Goal: Communication & Community: Answer question/provide support

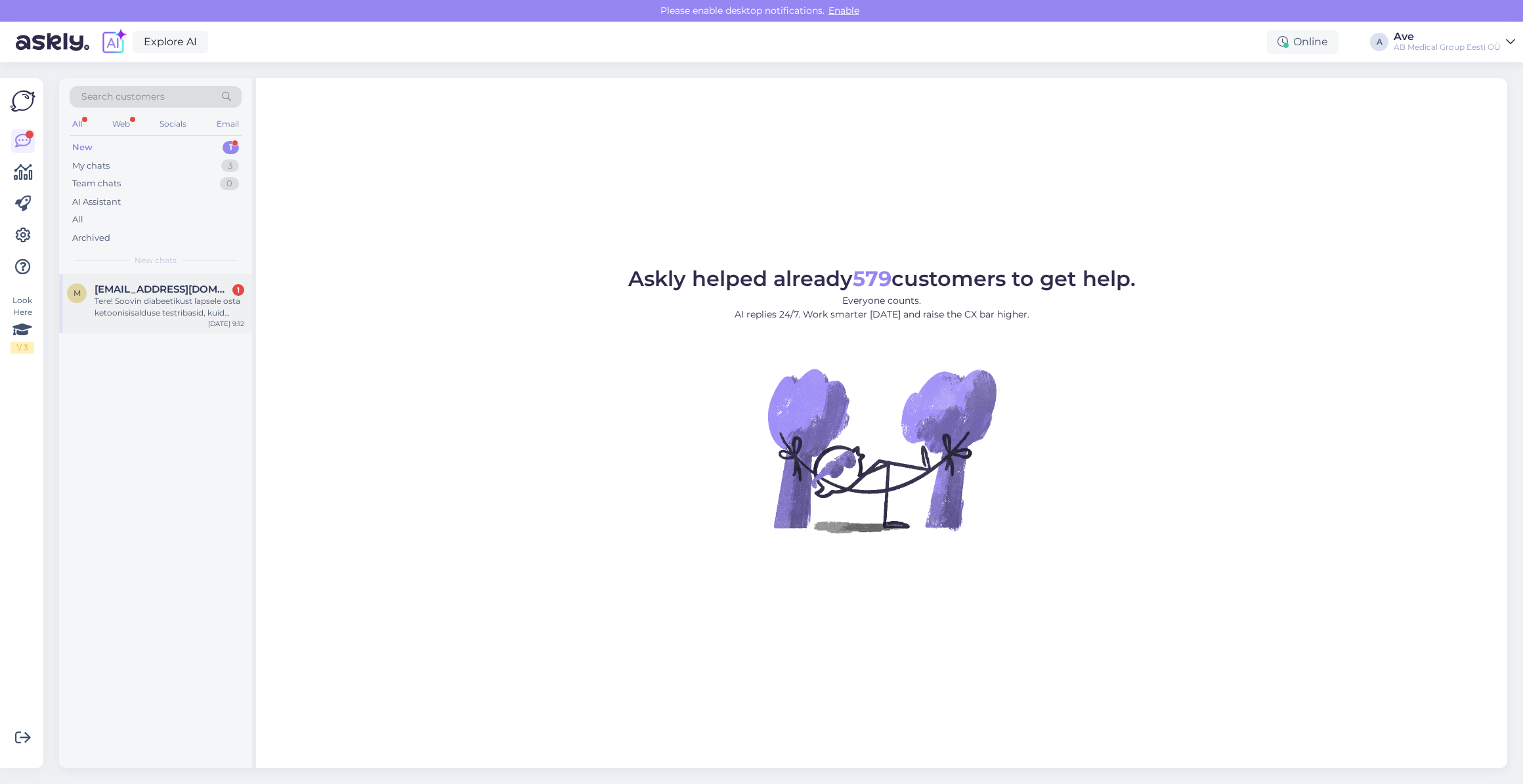
click at [168, 303] on div "Tere! Soovin diabeetikust lapsele osta ketoonisisalduse testribasid, kuid ostuk…" at bounding box center [169, 307] width 150 height 24
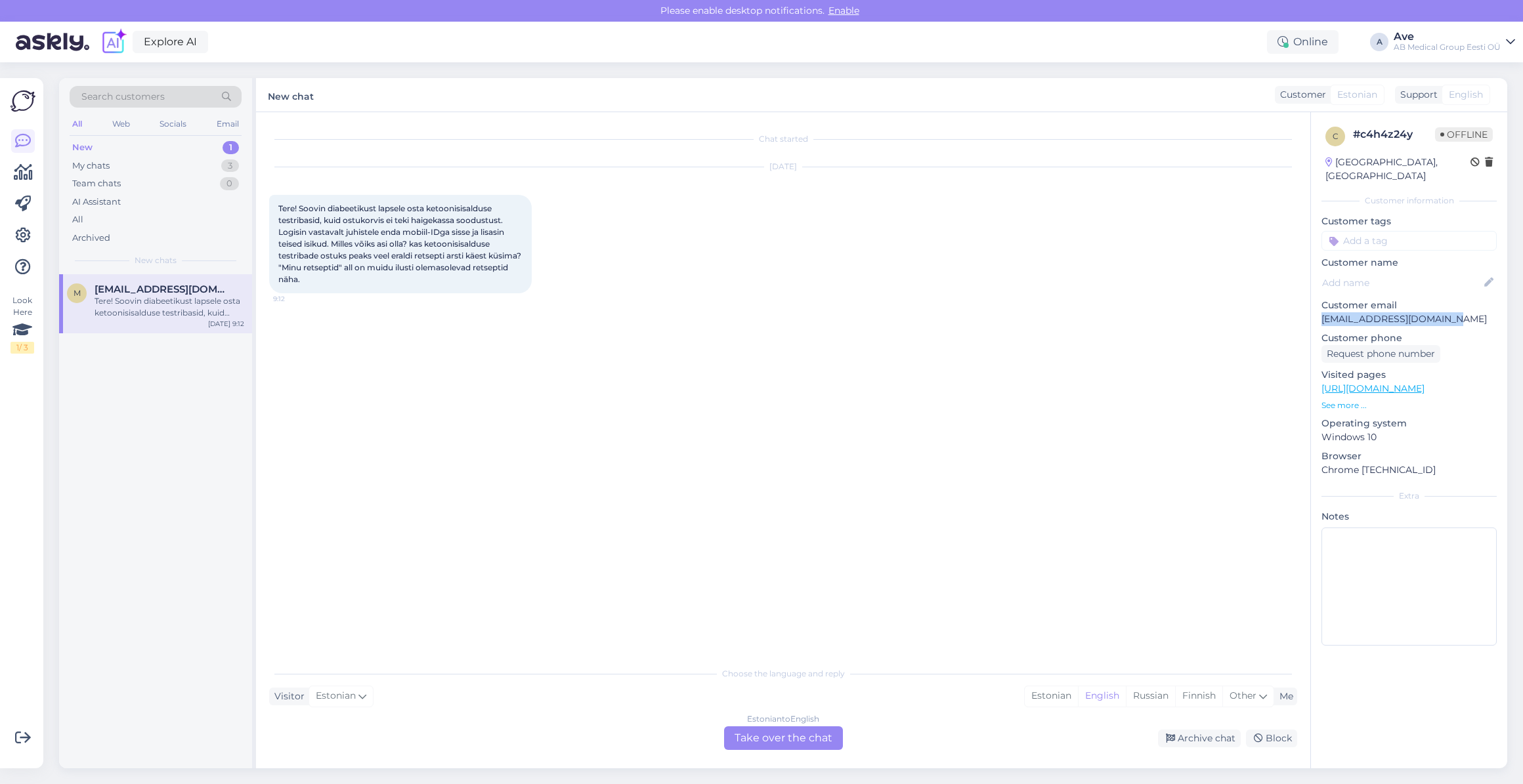
drag, startPoint x: 1460, startPoint y: 298, endPoint x: 1324, endPoint y: 306, distance: 136.2
click at [1324, 312] on p "[EMAIL_ADDRESS][DOMAIN_NAME]" at bounding box center [1408, 319] width 175 height 14
copy p "[EMAIL_ADDRESS][DOMAIN_NAME]"
click at [77, 349] on div "m merlin.kytimaa@gmail.com Tere! Soovin diabeetikust lapsele osta ketoonisisald…" at bounding box center [155, 521] width 193 height 494
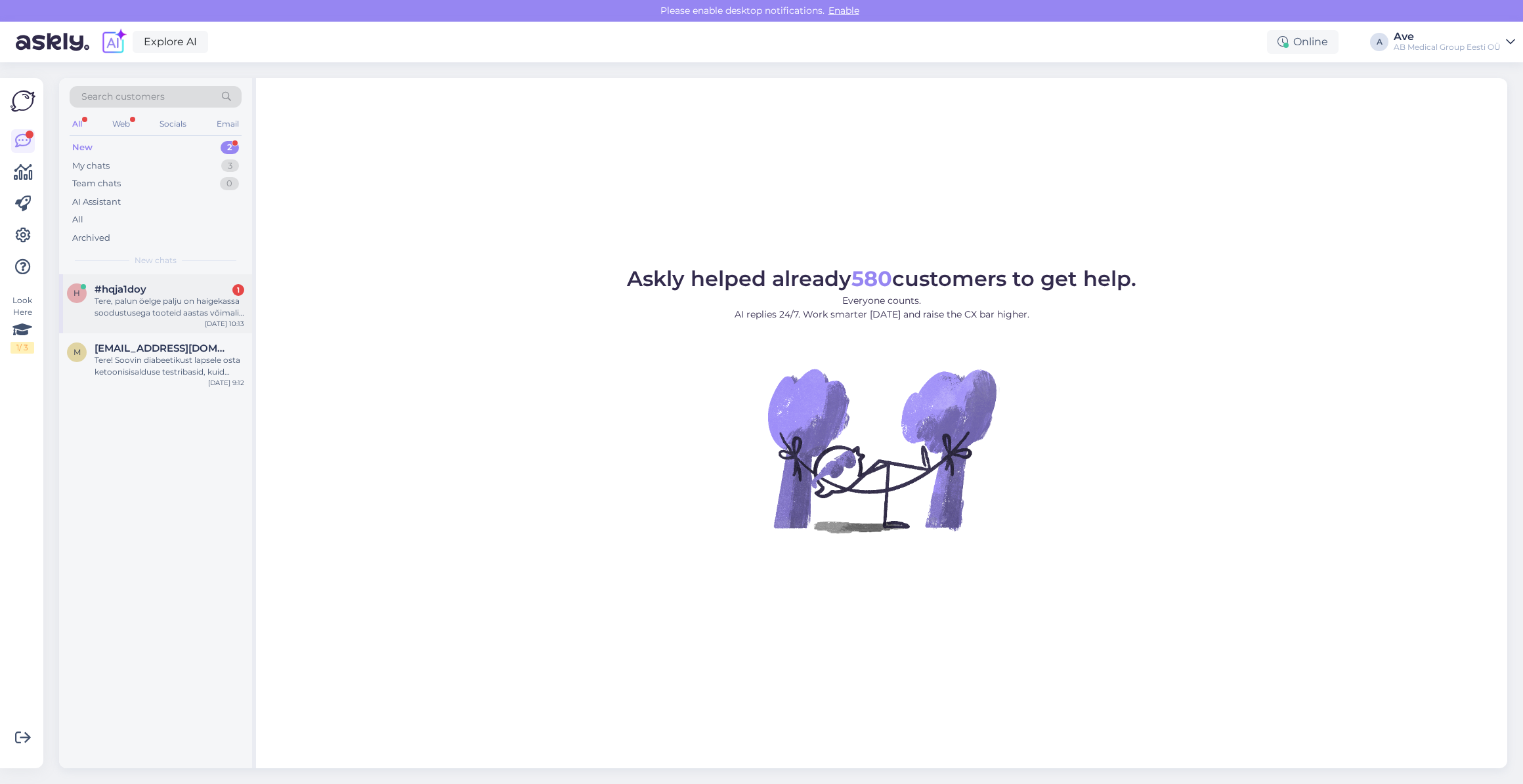
click at [170, 297] on div "Tere, palun öelge palju on haigekassa soodustusega tooteid aastas võimalik osta…" at bounding box center [169, 307] width 150 height 24
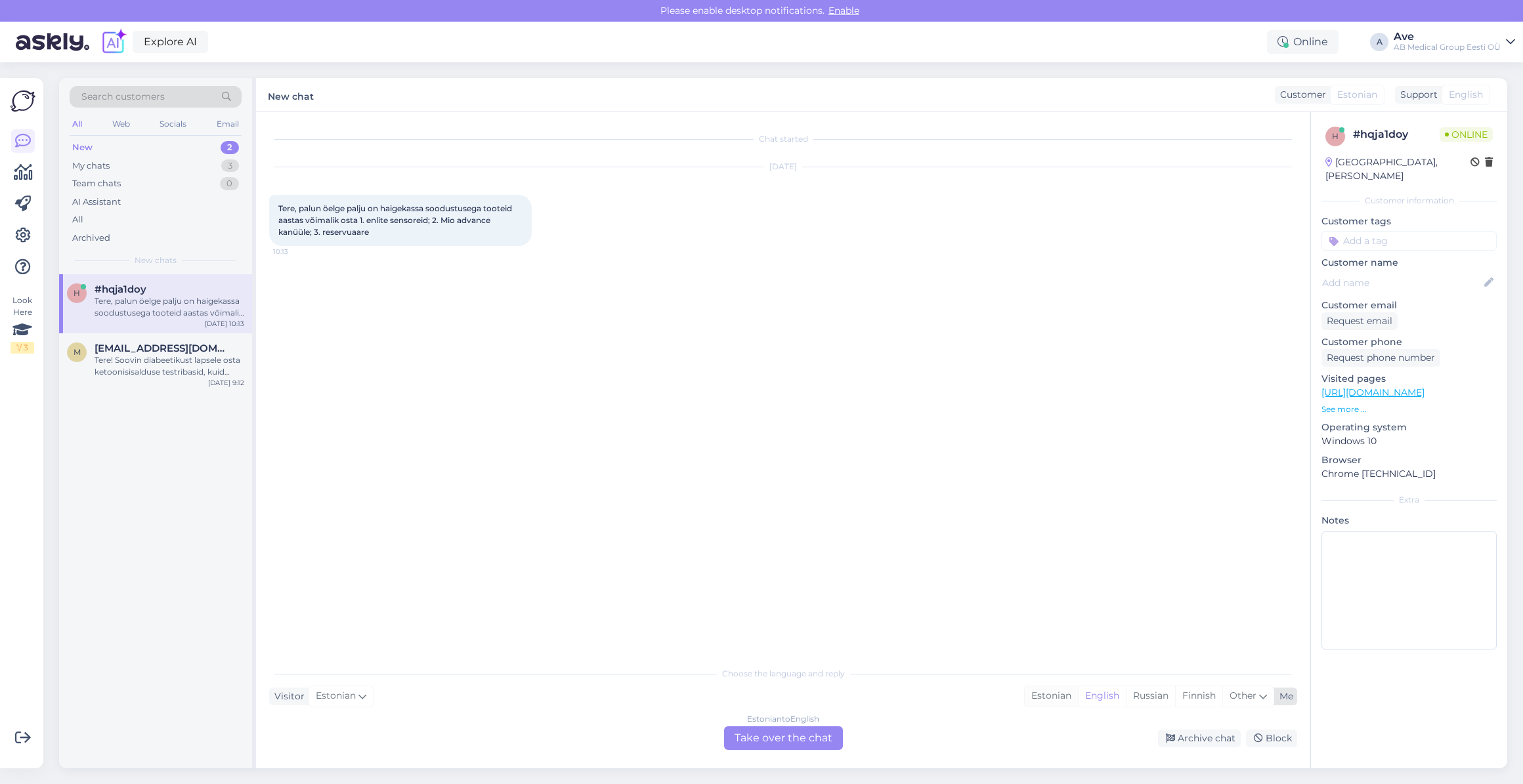
click at [1063, 702] on div "Estonian" at bounding box center [1051, 696] width 53 height 20
click at [743, 743] on div "Estonian to Estonian Take over the chat" at bounding box center [784, 738] width 119 height 24
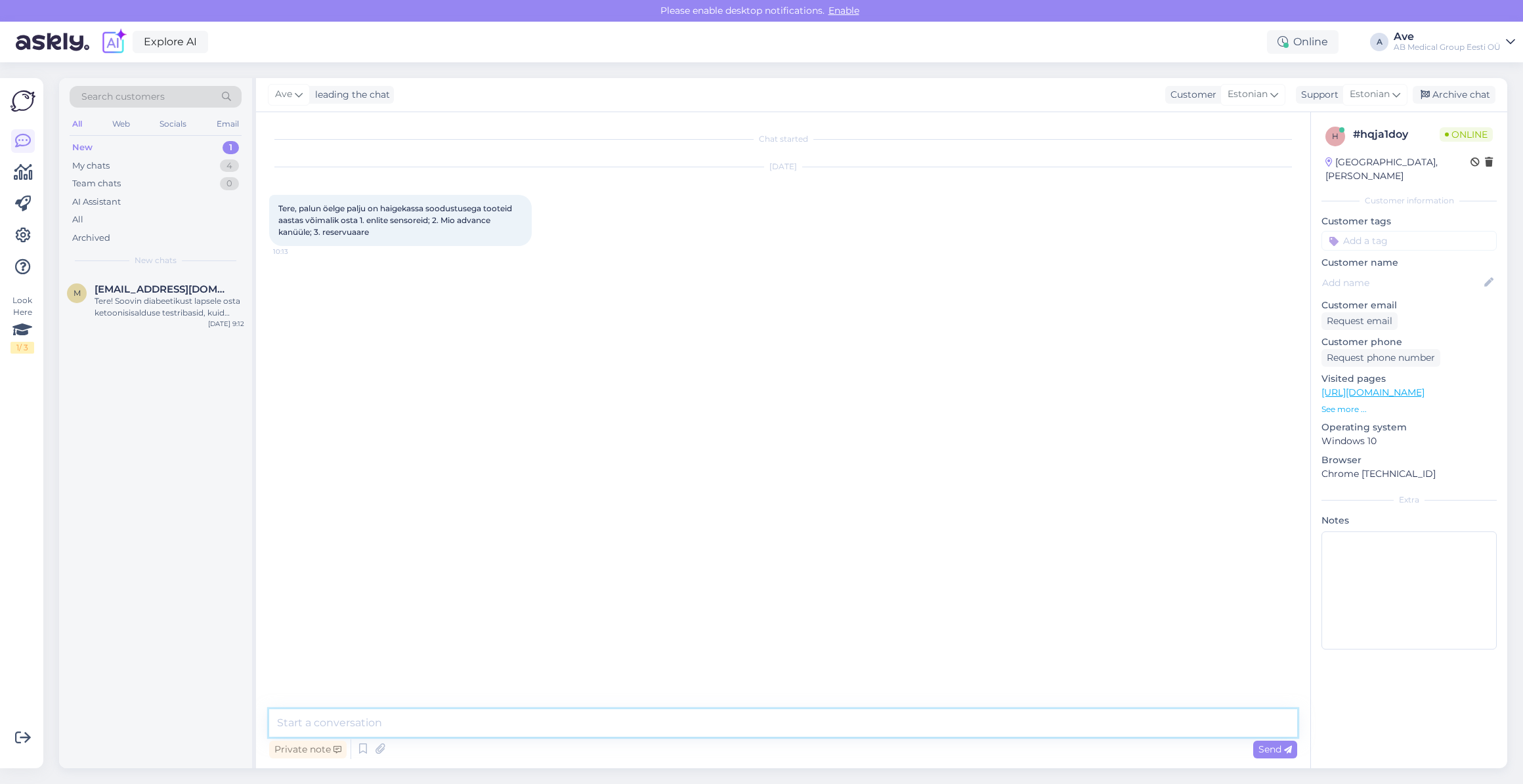
click at [500, 733] on textarea at bounding box center [783, 723] width 1028 height 28
type textarea "t"
click at [546, 725] on textarea "Tere. Sensoreid Guardian sensoreid saab osta 55tk a11karpi" at bounding box center [783, 723] width 1028 height 28
drag, startPoint x: 361, startPoint y: 720, endPoint x: 306, endPoint y: 725, distance: 55.2
click at [306, 725] on textarea "Tere. Sensoreid Guardian sensoreid saab osta 55tk ehk 11karpi" at bounding box center [783, 723] width 1028 height 28
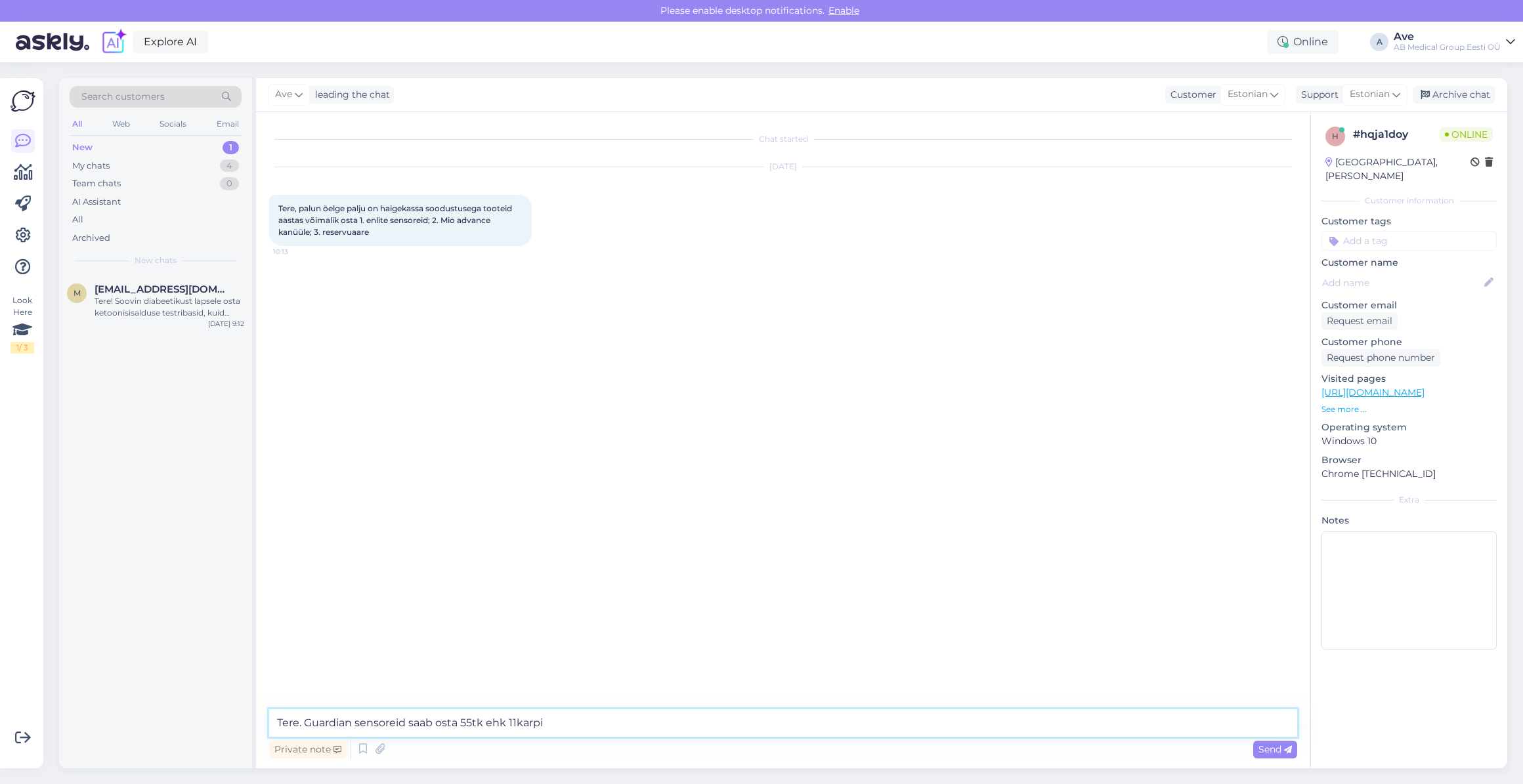
click at [545, 723] on textarea "Tere. Guardian sensoreid saab osta 55tk ehk 11karpi" at bounding box center [783, 723] width 1028 height 28
type textarea "Tere. Guardian sensoreid saab osta 55tk ehk 11karpi, Mio kanüüle 120tk ehk 12 k…"
click at [1271, 749] on span "Send" at bounding box center [1275, 749] width 34 height 12
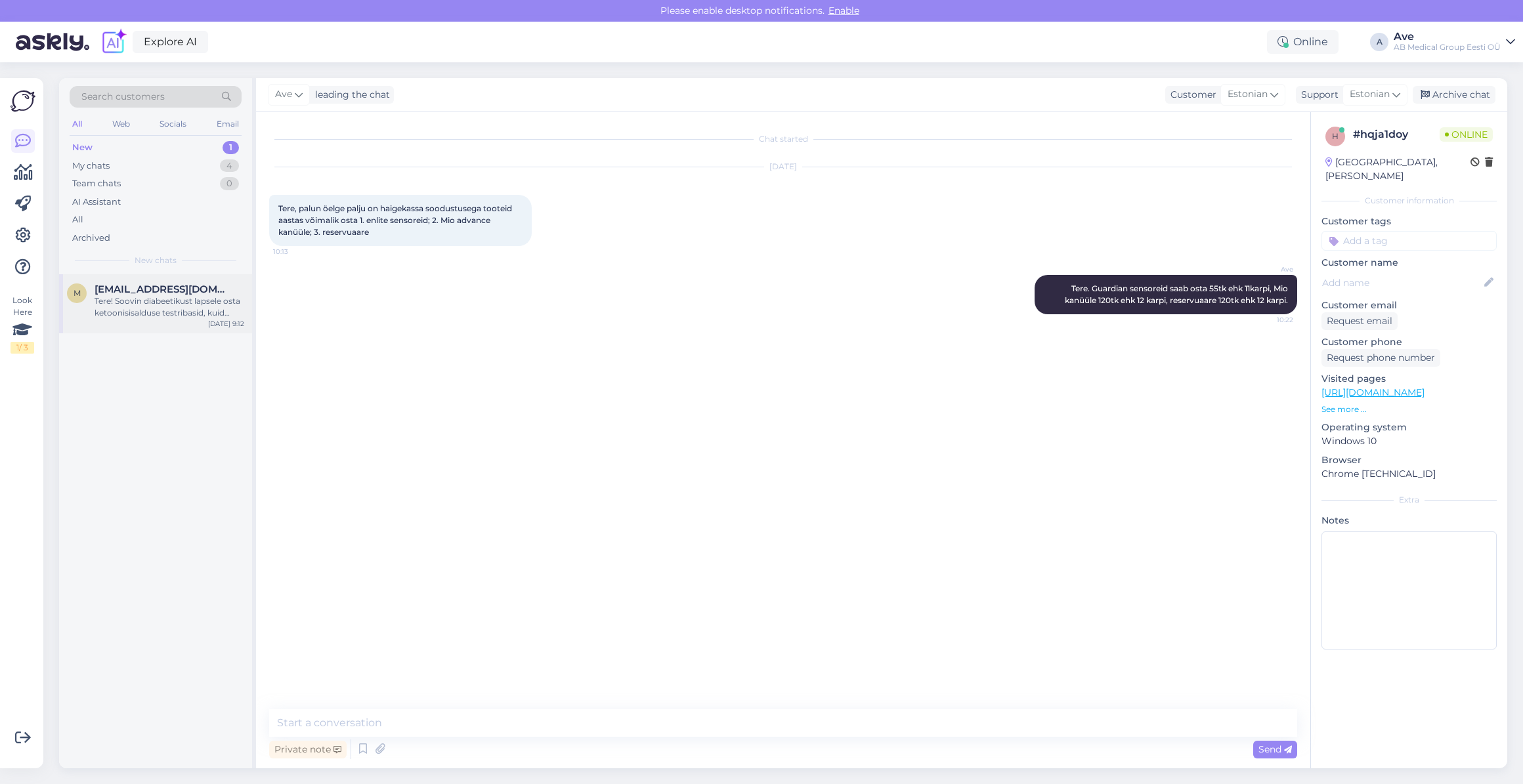
click at [187, 293] on span "[EMAIL_ADDRESS][DOMAIN_NAME]" at bounding box center [162, 289] width 137 height 12
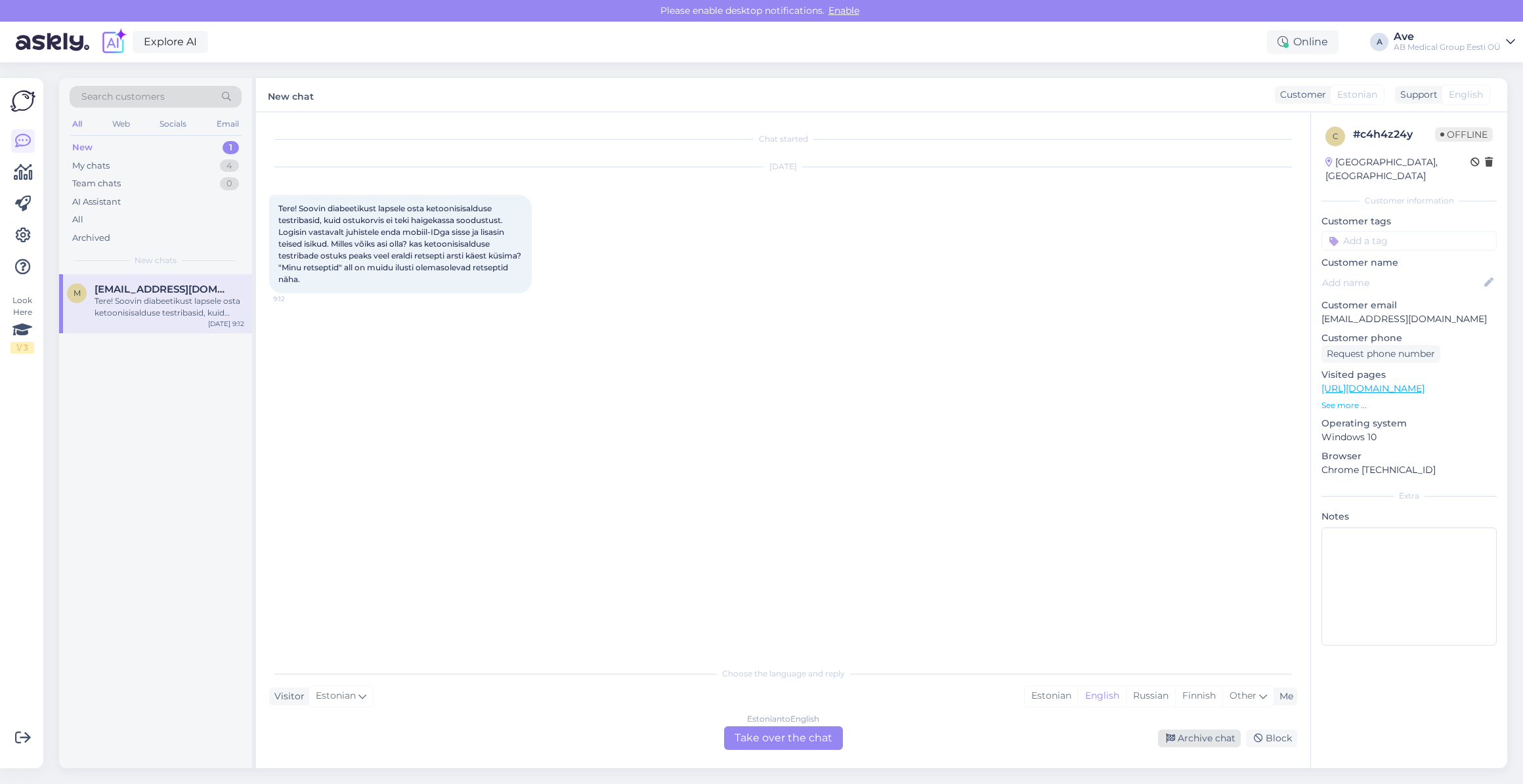
click at [1203, 735] on div "Archive chat" at bounding box center [1199, 738] width 83 height 18
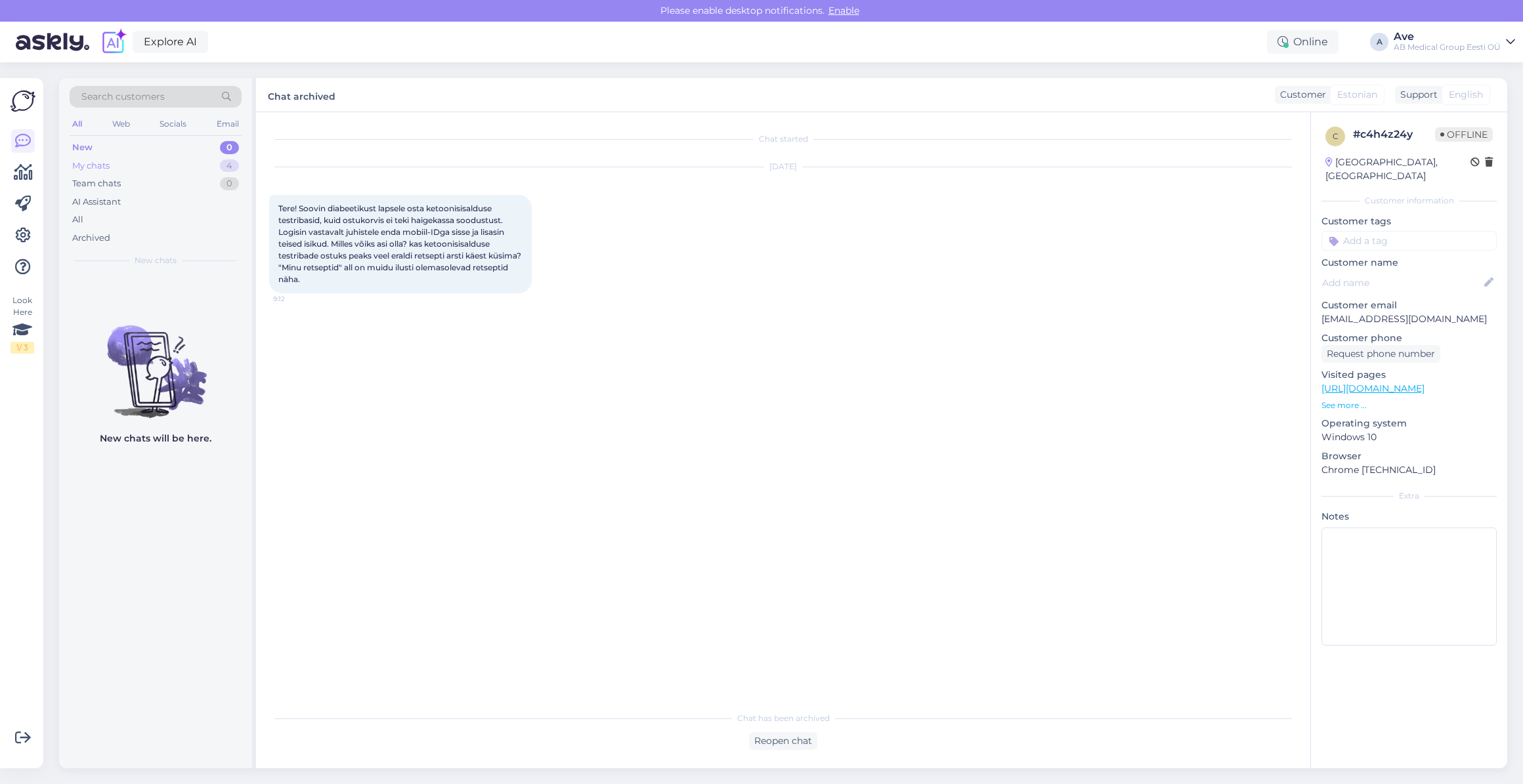
click at [158, 162] on div "My chats 4" at bounding box center [155, 166] width 172 height 18
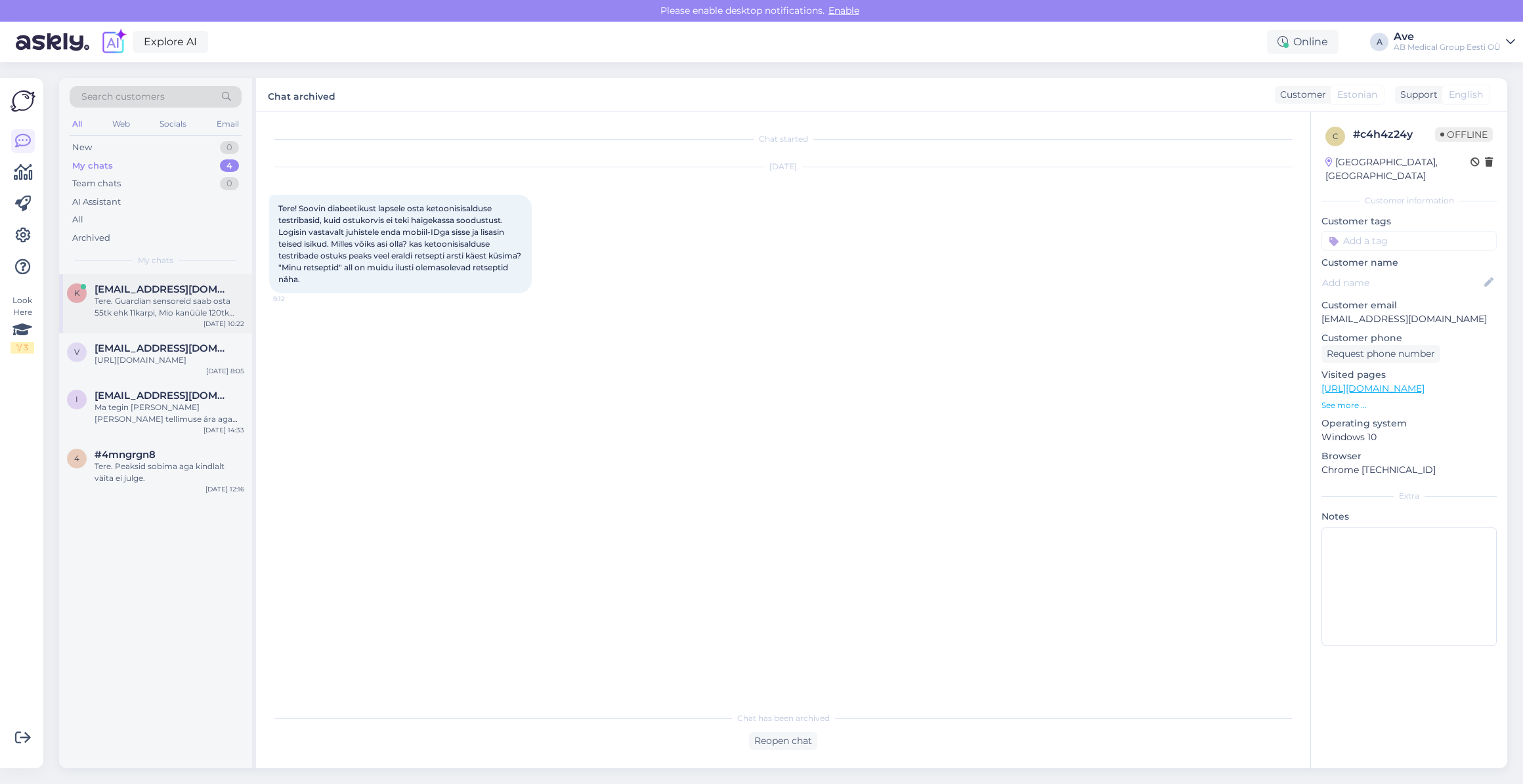
click at [151, 290] on span "[EMAIL_ADDRESS][DOMAIN_NAME]" at bounding box center [162, 289] width 137 height 12
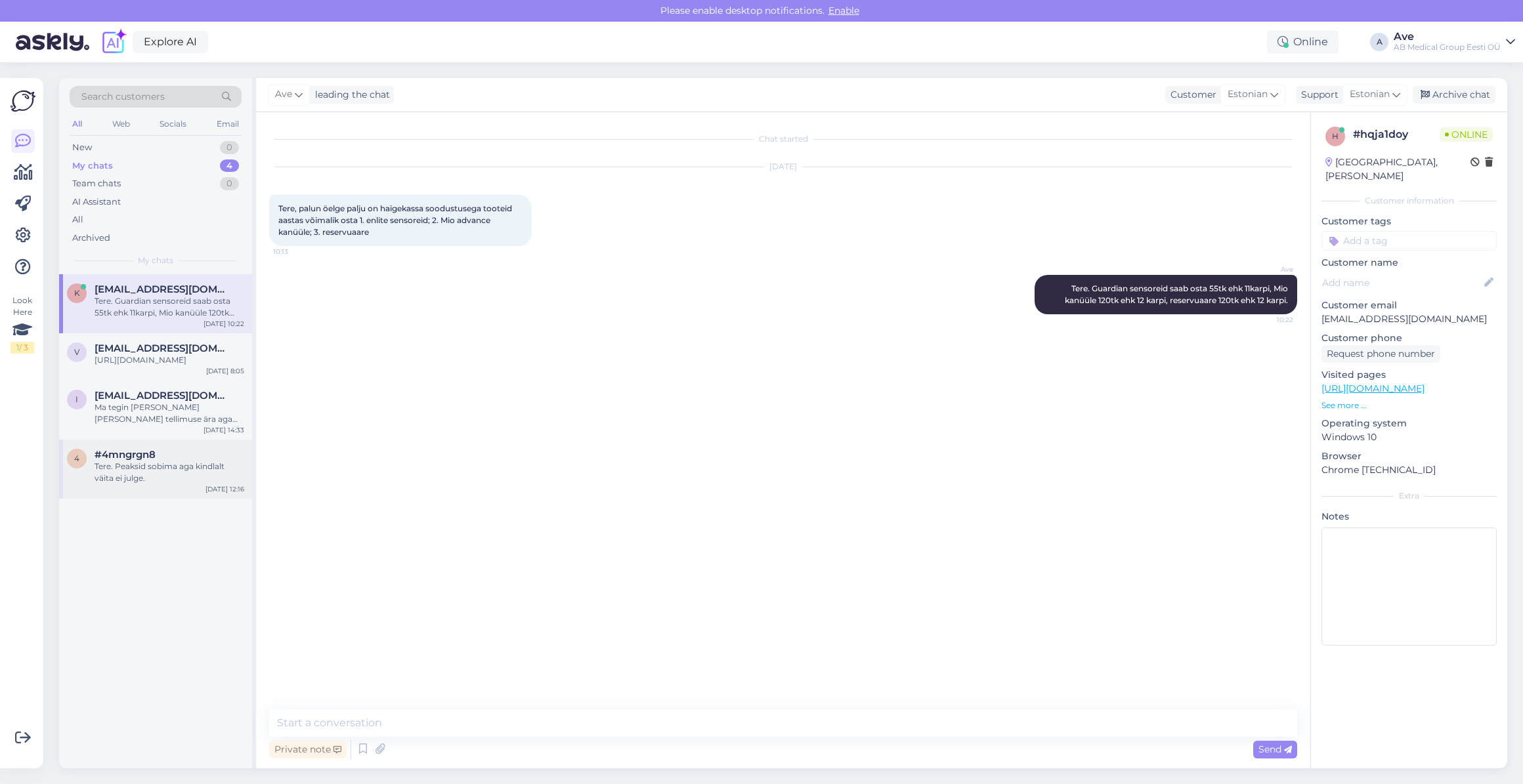
click at [167, 461] on div "#4mngrgn8" at bounding box center [169, 455] width 150 height 12
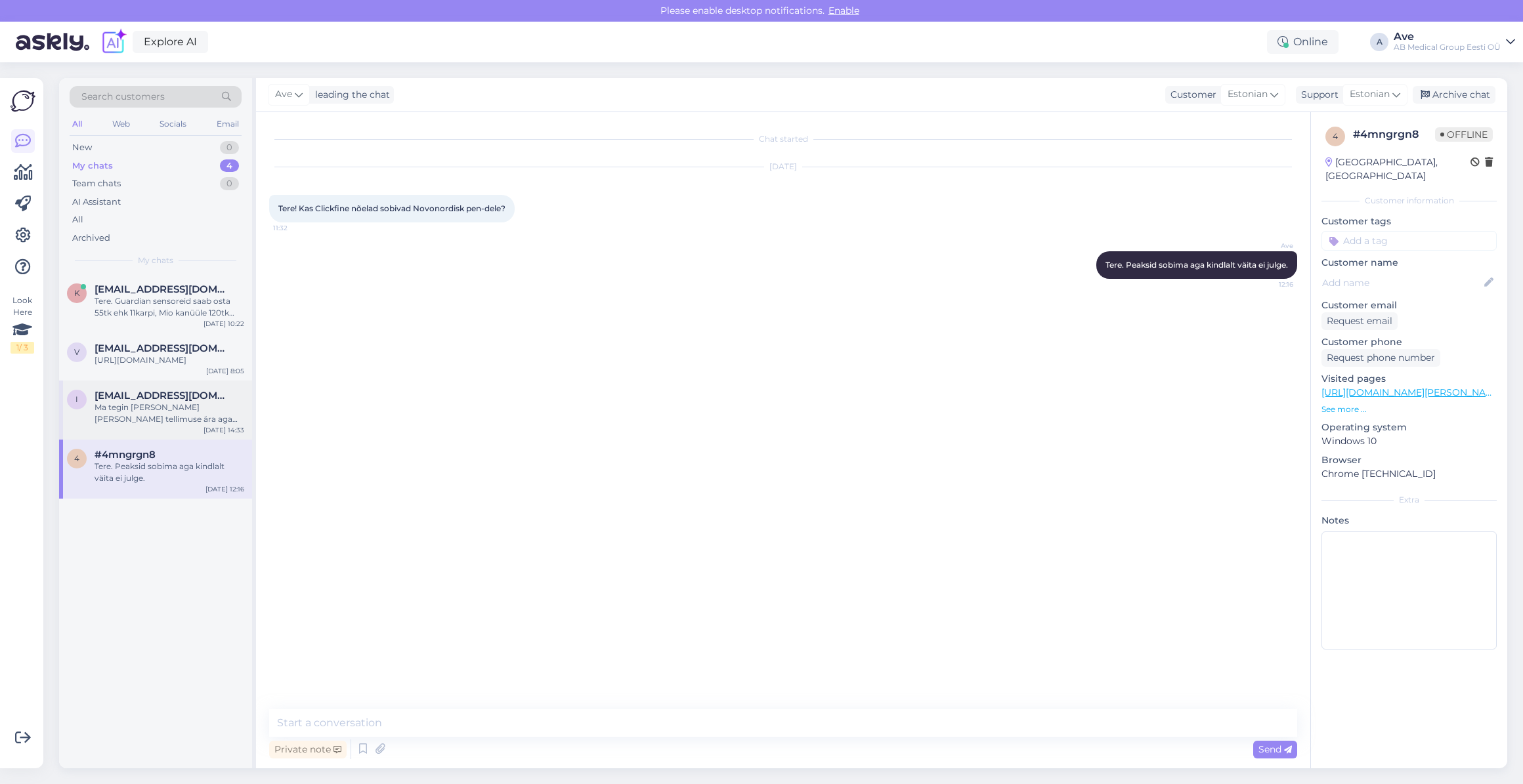
click at [163, 414] on div "Ma tegin [PERSON_NAME] [PERSON_NAME] tellimuse ära aga [PERSON_NAME] tundus [PE…" at bounding box center [169, 413] width 150 height 24
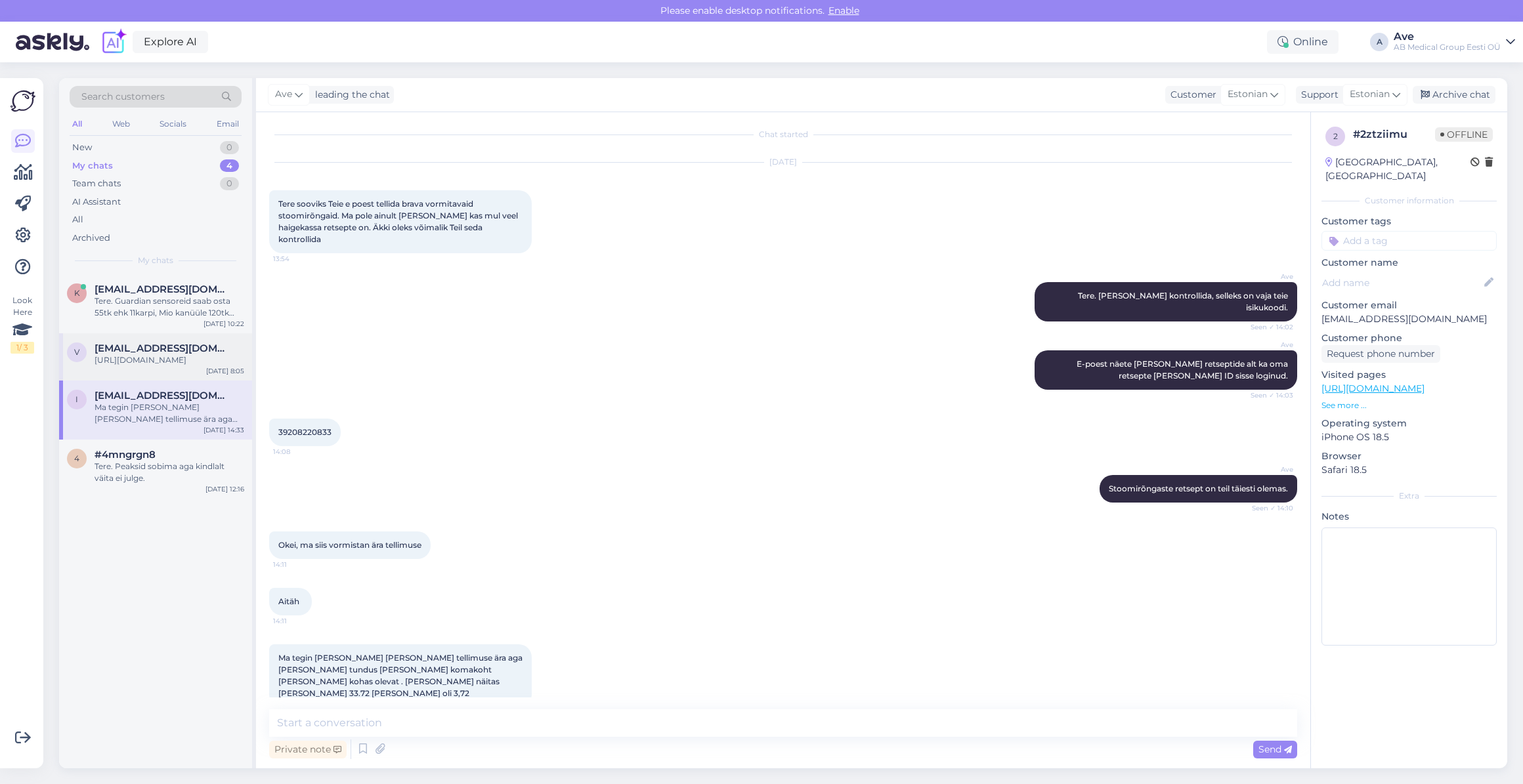
click at [163, 343] on span "[EMAIL_ADDRESS][DOMAIN_NAME]" at bounding box center [162, 348] width 137 height 12
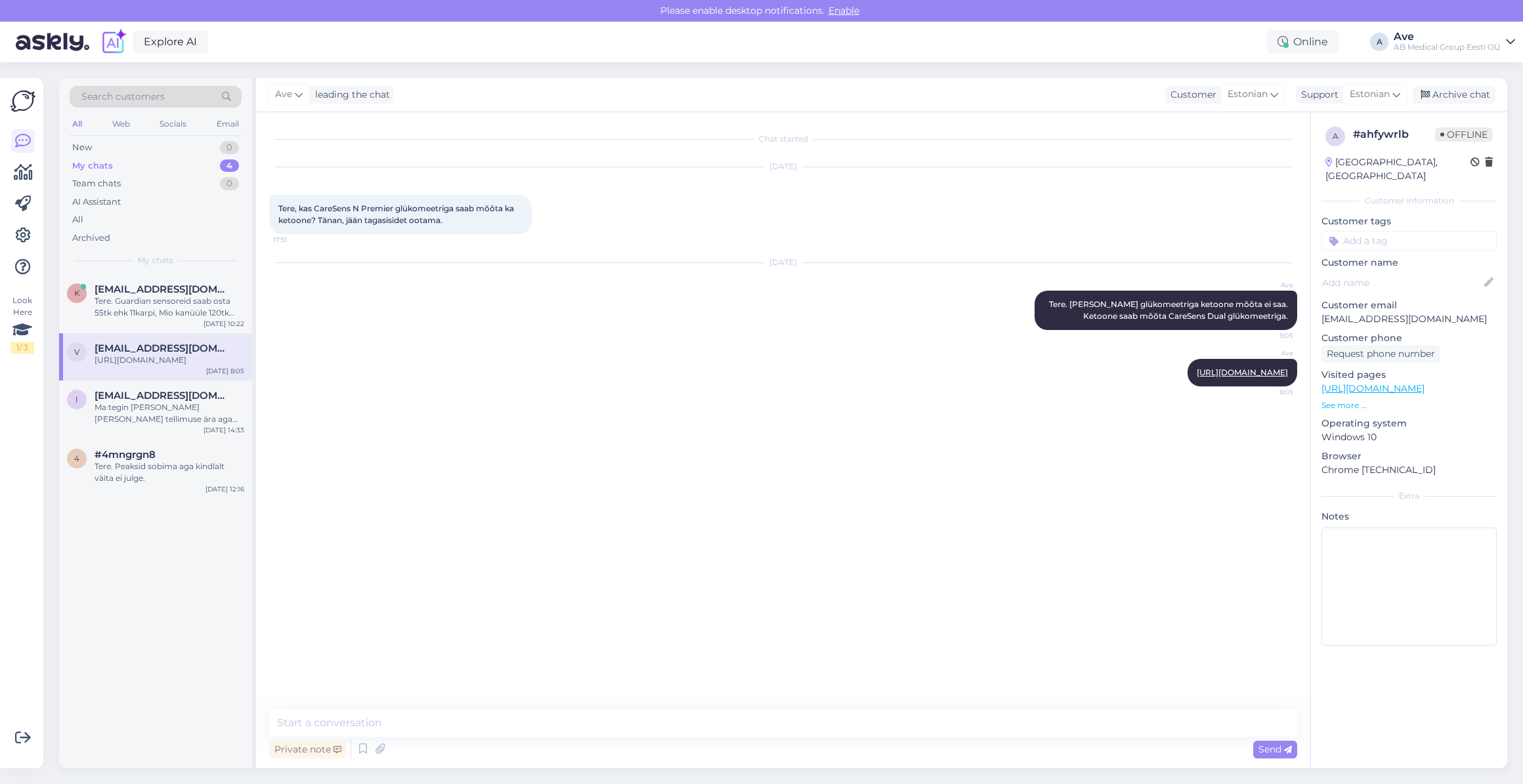
scroll to position [0, 0]
click at [163, 311] on div "Tere. Guardian sensoreid saab osta 55tk ehk 11karpi, Mio kanüüle 120tk ehk 12 k…" at bounding box center [169, 307] width 150 height 24
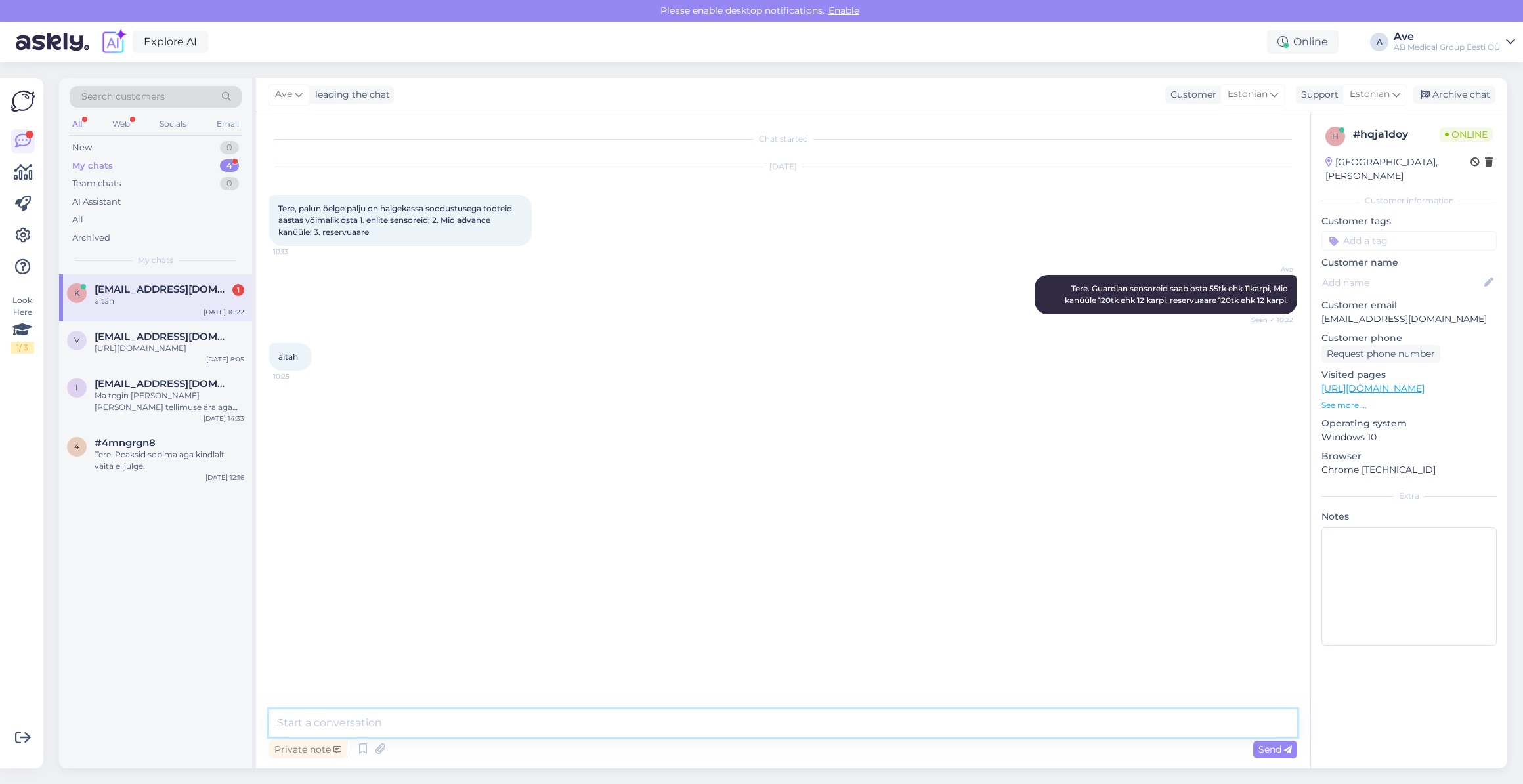
click at [316, 726] on textarea at bounding box center [783, 723] width 1028 height 28
click at [143, 288] on span "[EMAIL_ADDRESS][DOMAIN_NAME]" at bounding box center [162, 289] width 137 height 12
